Goal: Check status: Check status

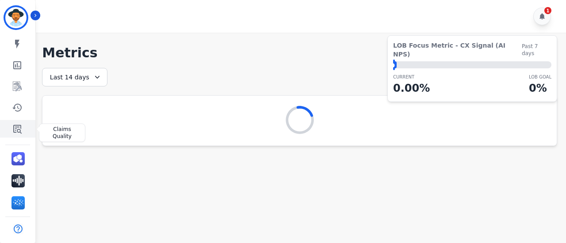
click at [12, 124] on icon "Sidebar" at bounding box center [17, 129] width 11 height 11
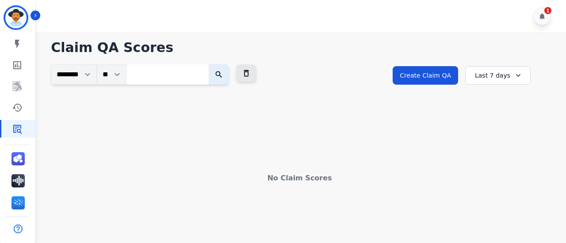
click at [491, 81] on div "Last 7 days" at bounding box center [497, 75] width 65 height 19
click at [494, 110] on li "[DATE]" at bounding box center [503, 108] width 44 height 9
click at [494, 84] on div "[DATE]" at bounding box center [497, 75] width 65 height 19
click at [490, 117] on li "[DATE]" at bounding box center [503, 118] width 44 height 9
click at [492, 75] on div "[DATE]" at bounding box center [497, 75] width 65 height 19
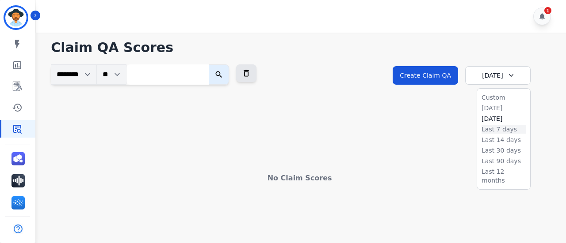
click at [494, 125] on li "Last 7 days" at bounding box center [503, 129] width 44 height 9
click at [489, 78] on div "Last 7 days" at bounding box center [497, 75] width 65 height 19
click at [495, 139] on li "Last 14 days" at bounding box center [503, 140] width 44 height 9
click at [490, 77] on div "Last 14 days" at bounding box center [497, 75] width 65 height 19
click at [504, 149] on li "Last 30 days" at bounding box center [503, 150] width 44 height 9
